Goal: Task Accomplishment & Management: Use online tool/utility

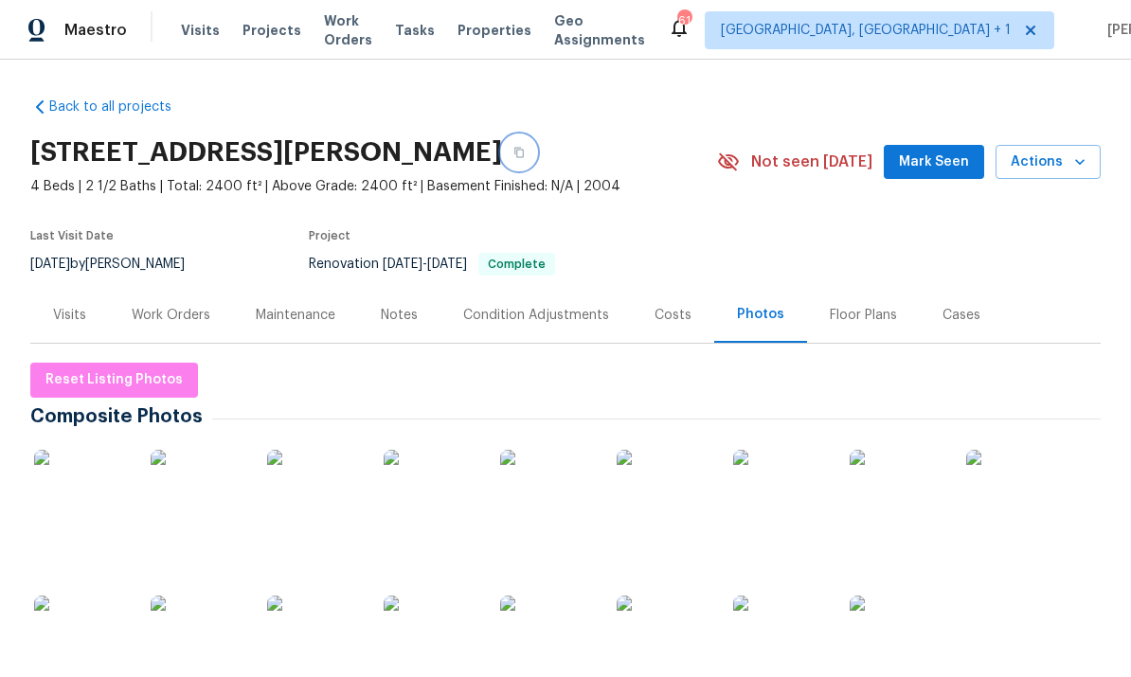
click at [536, 147] on button "button" at bounding box center [519, 152] width 34 height 34
